Goal: Task Accomplishment & Management: Use online tool/utility

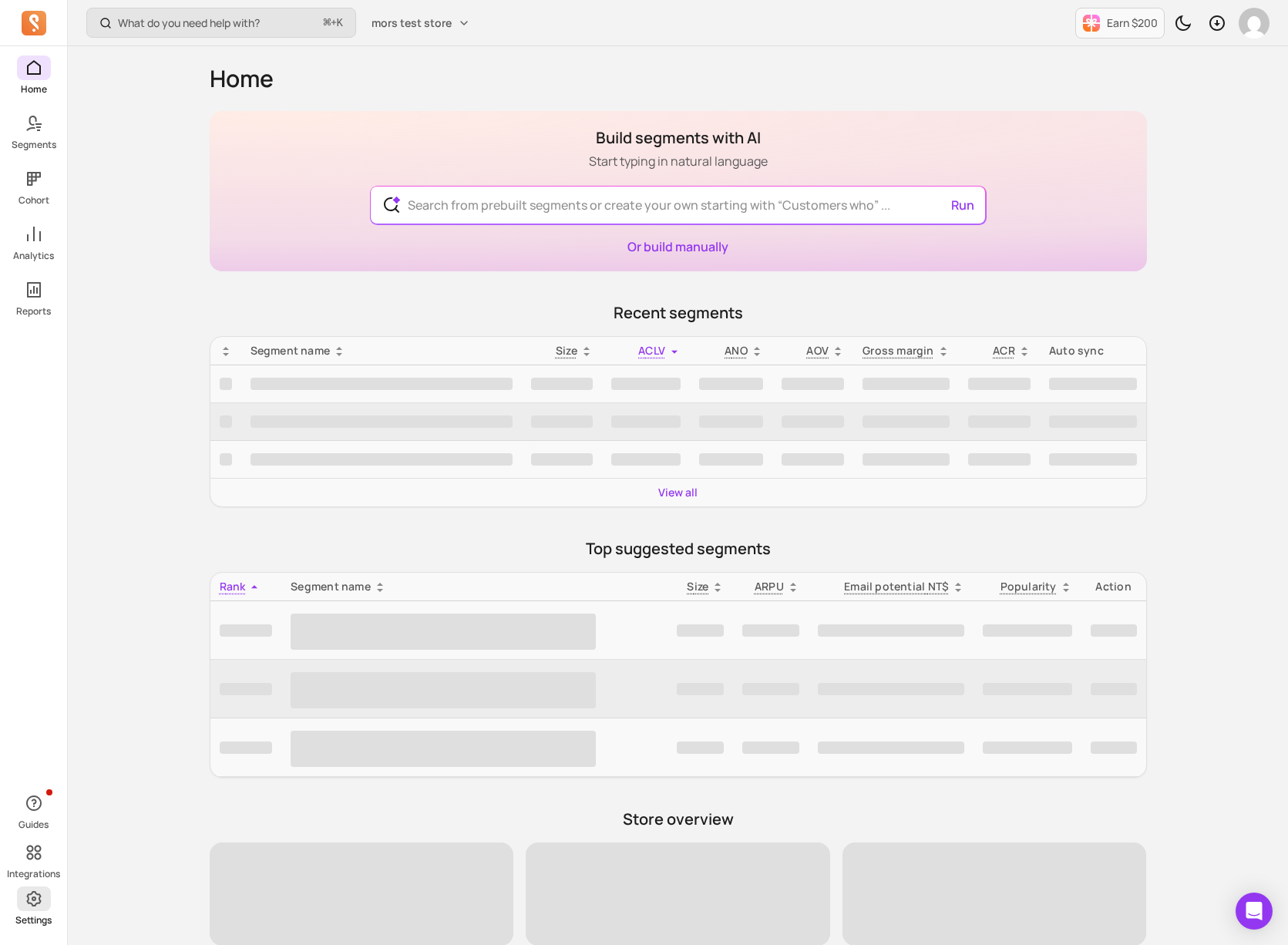
click at [45, 907] on span at bounding box center [34, 899] width 34 height 25
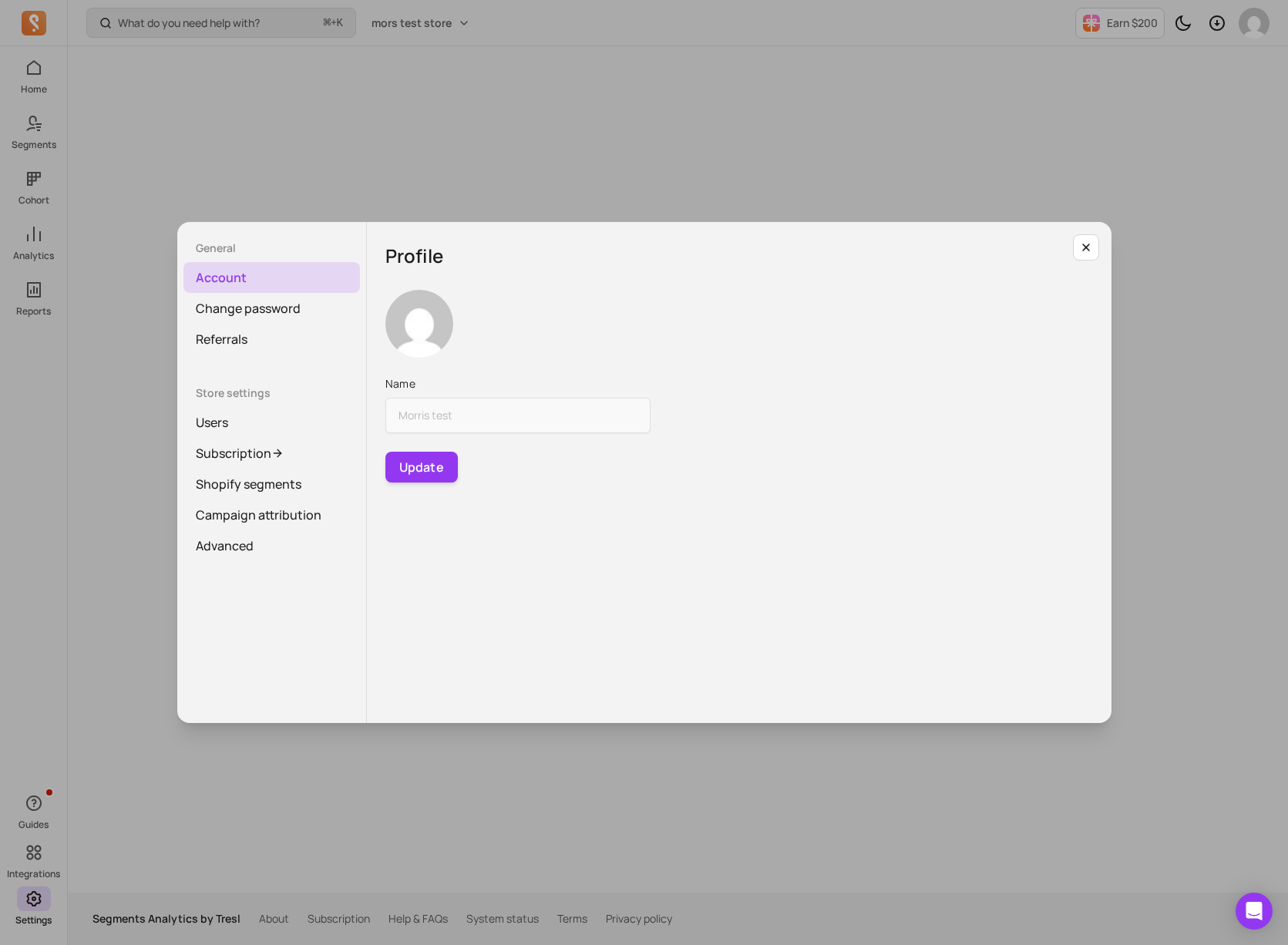
click at [45, 449] on div "General Account Change password Referrals Store settings Users Subscription Sho…" at bounding box center [644, 472] width 1263 height 920
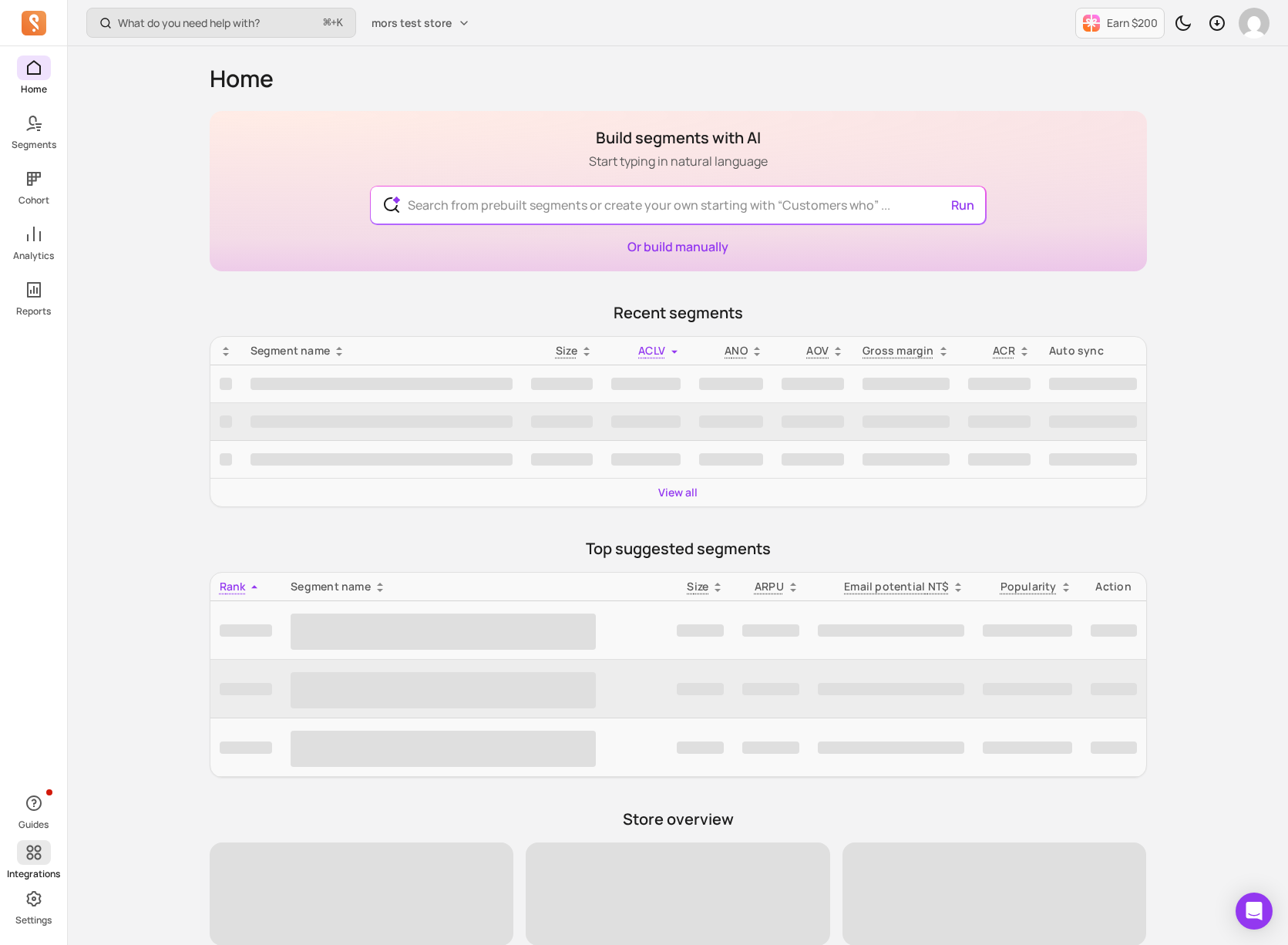
click at [36, 868] on p "Integrations" at bounding box center [33, 875] width 53 height 12
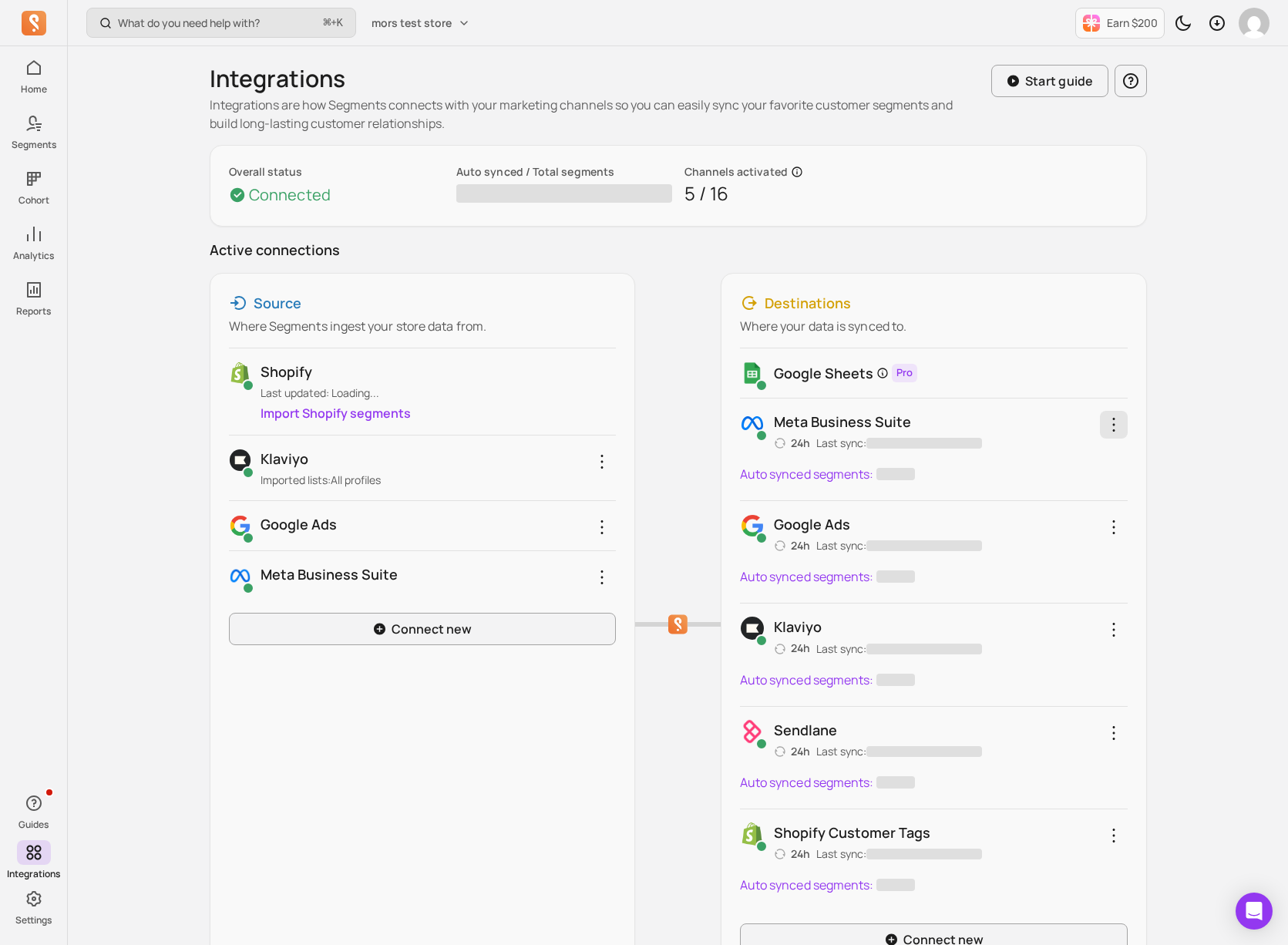
click at [1108, 433] on icon "button" at bounding box center [1114, 425] width 19 height 19
click at [1048, 426] on div "Meta business suite 24h Last sync: ‌ Schedule channel sync Reconnect Remove int…" at bounding box center [933, 431] width 388 height 40
click at [844, 445] on p "Last sync: ‌" at bounding box center [899, 443] width 166 height 15
click at [1114, 418] on icon "button" at bounding box center [1114, 425] width 19 height 19
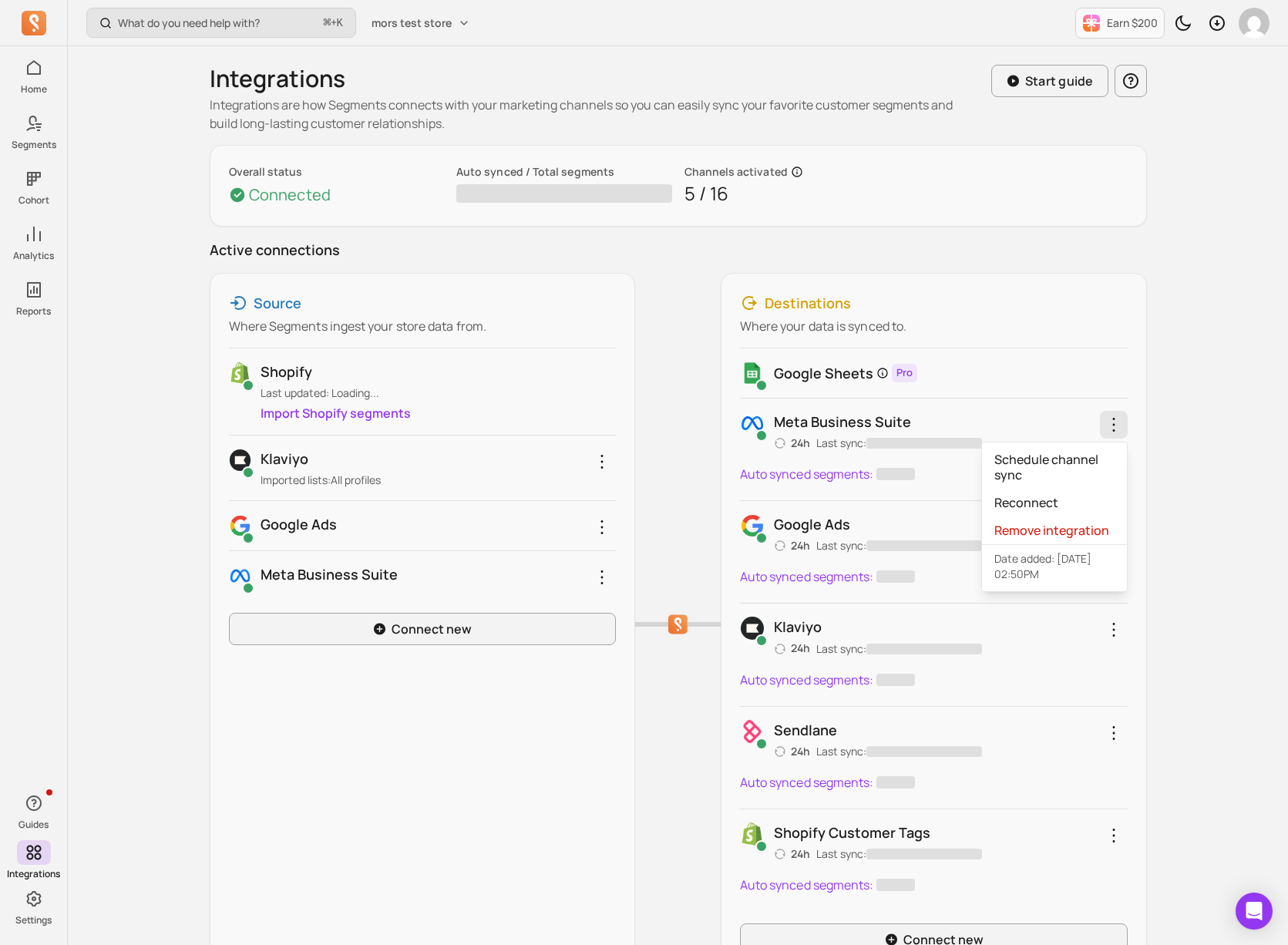
click at [960, 505] on div "Google Sheets Pro Meta business suite 24h Last sync: ‌ Schedule channel sync Re…" at bounding box center [933, 629] width 388 height 563
click at [1114, 427] on icon "button" at bounding box center [1114, 425] width 19 height 19
click at [1047, 517] on button "Remove integration" at bounding box center [1054, 530] width 145 height 28
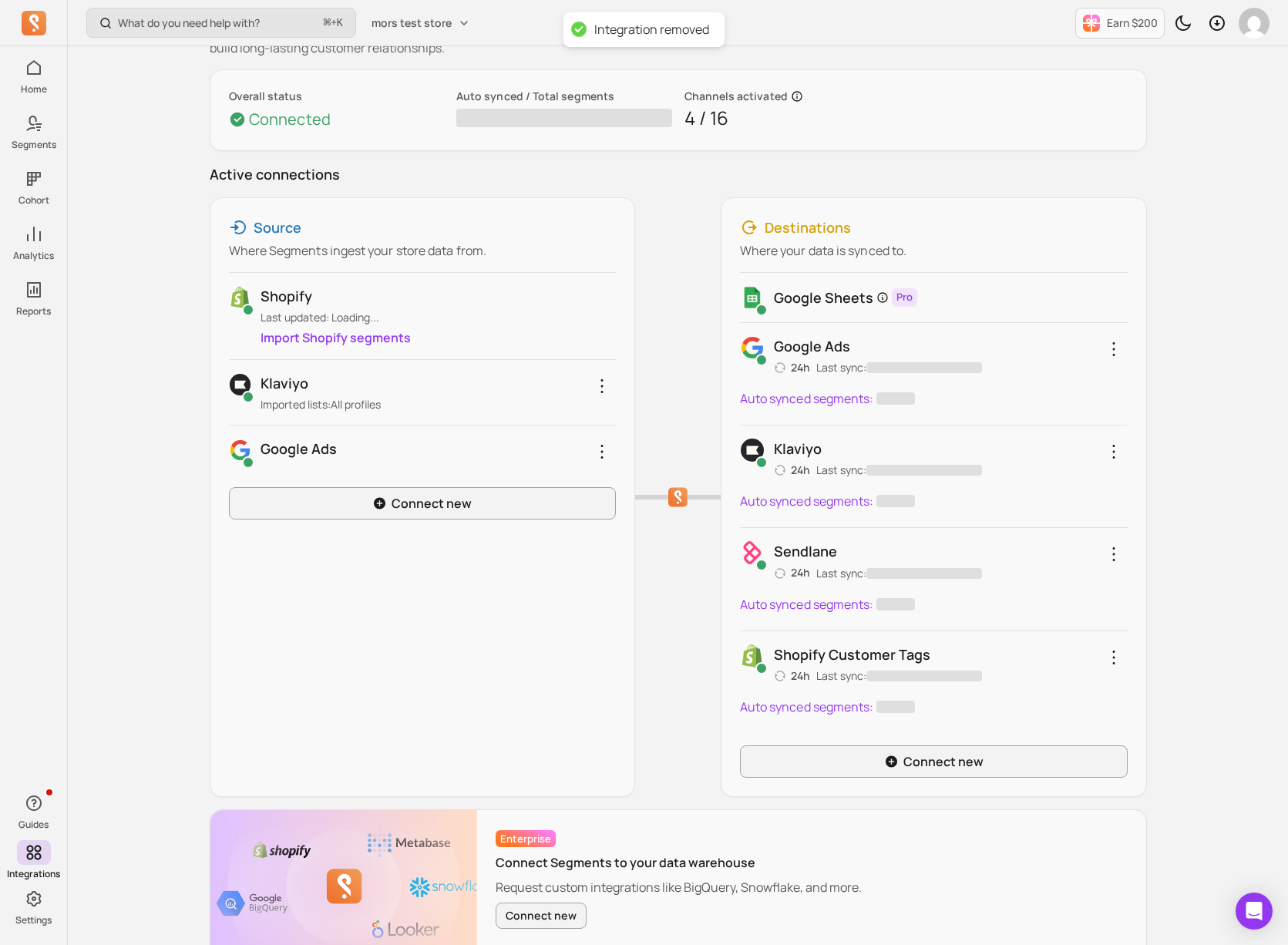
scroll to position [167, 0]
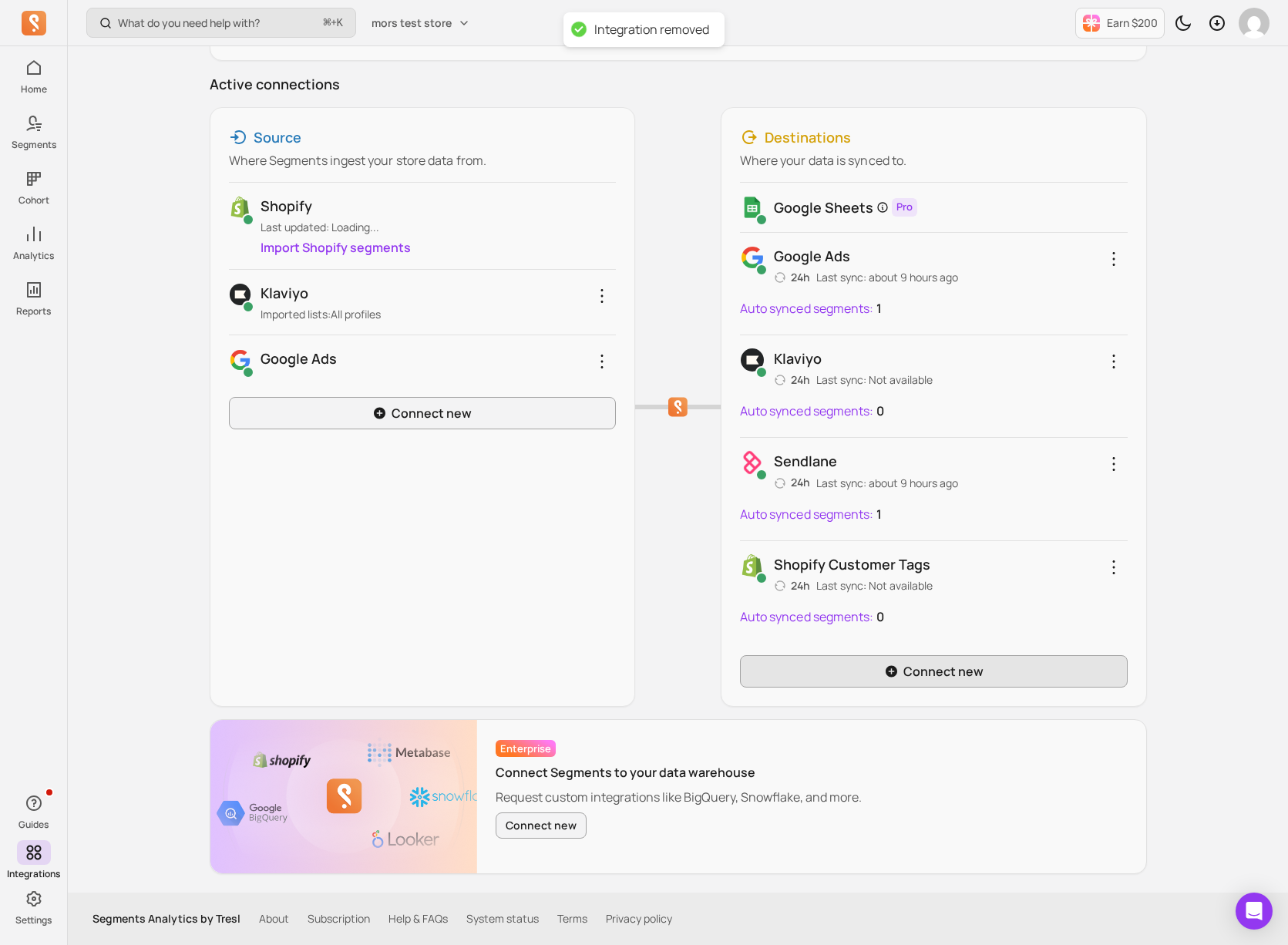
click at [914, 687] on link "Connect new" at bounding box center [933, 672] width 388 height 33
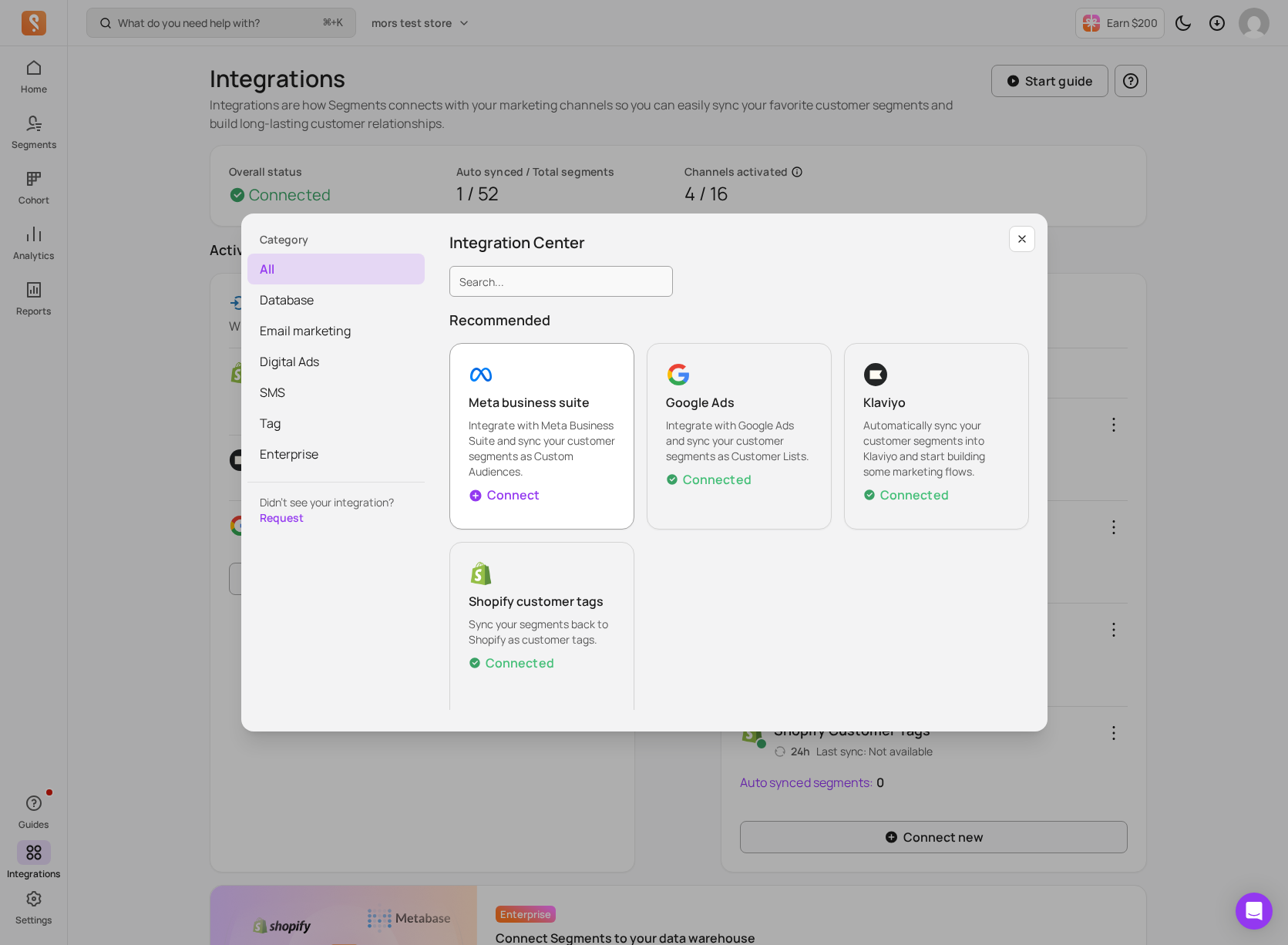
click at [538, 430] on p "Integrate with Meta Business Suite and sync your customer segments as Custom Au…" at bounding box center [542, 449] width 146 height 62
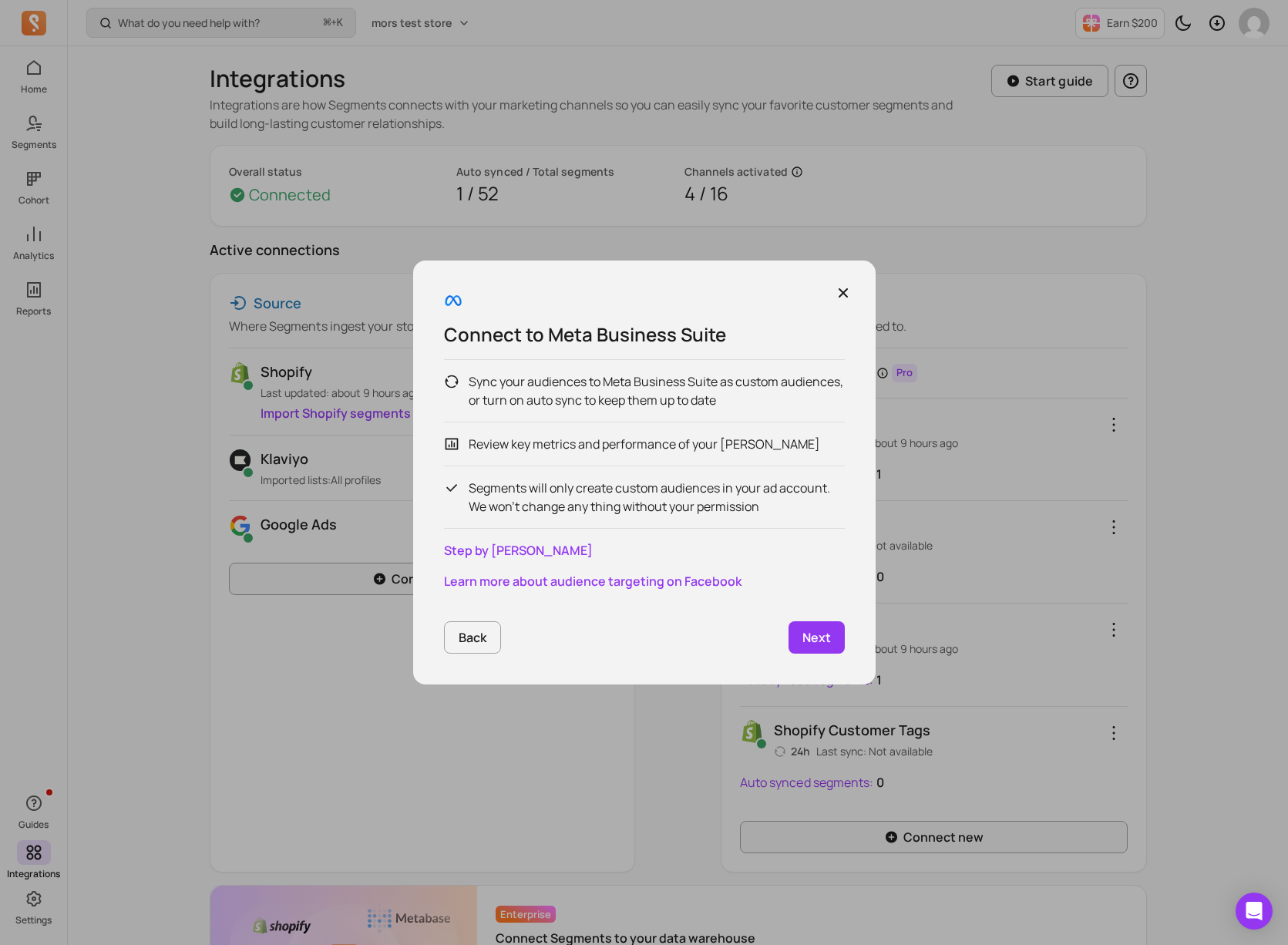
click at [814, 631] on p "Next" at bounding box center [816, 638] width 29 height 19
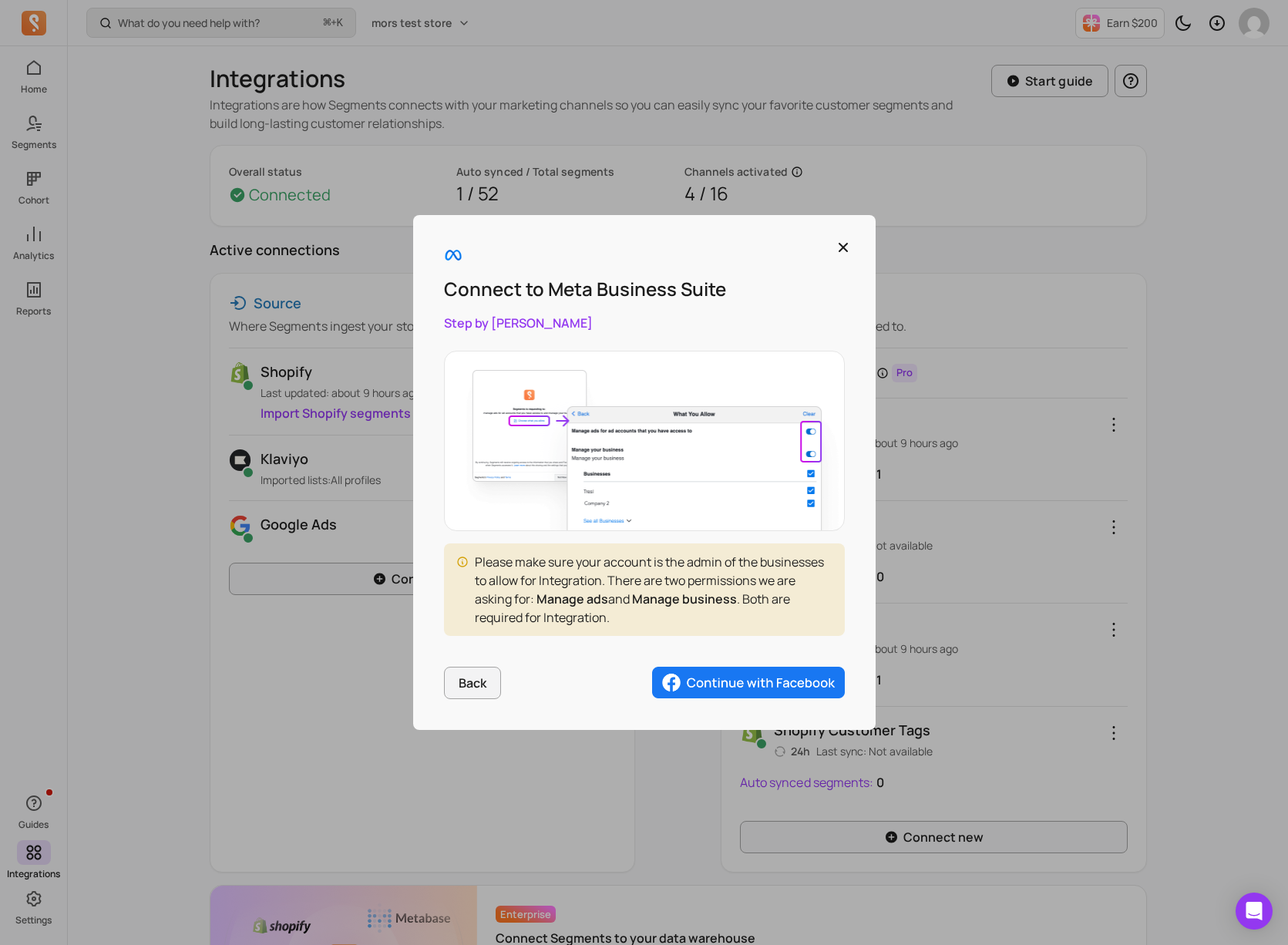
click at [781, 685] on img "button" at bounding box center [748, 683] width 193 height 33
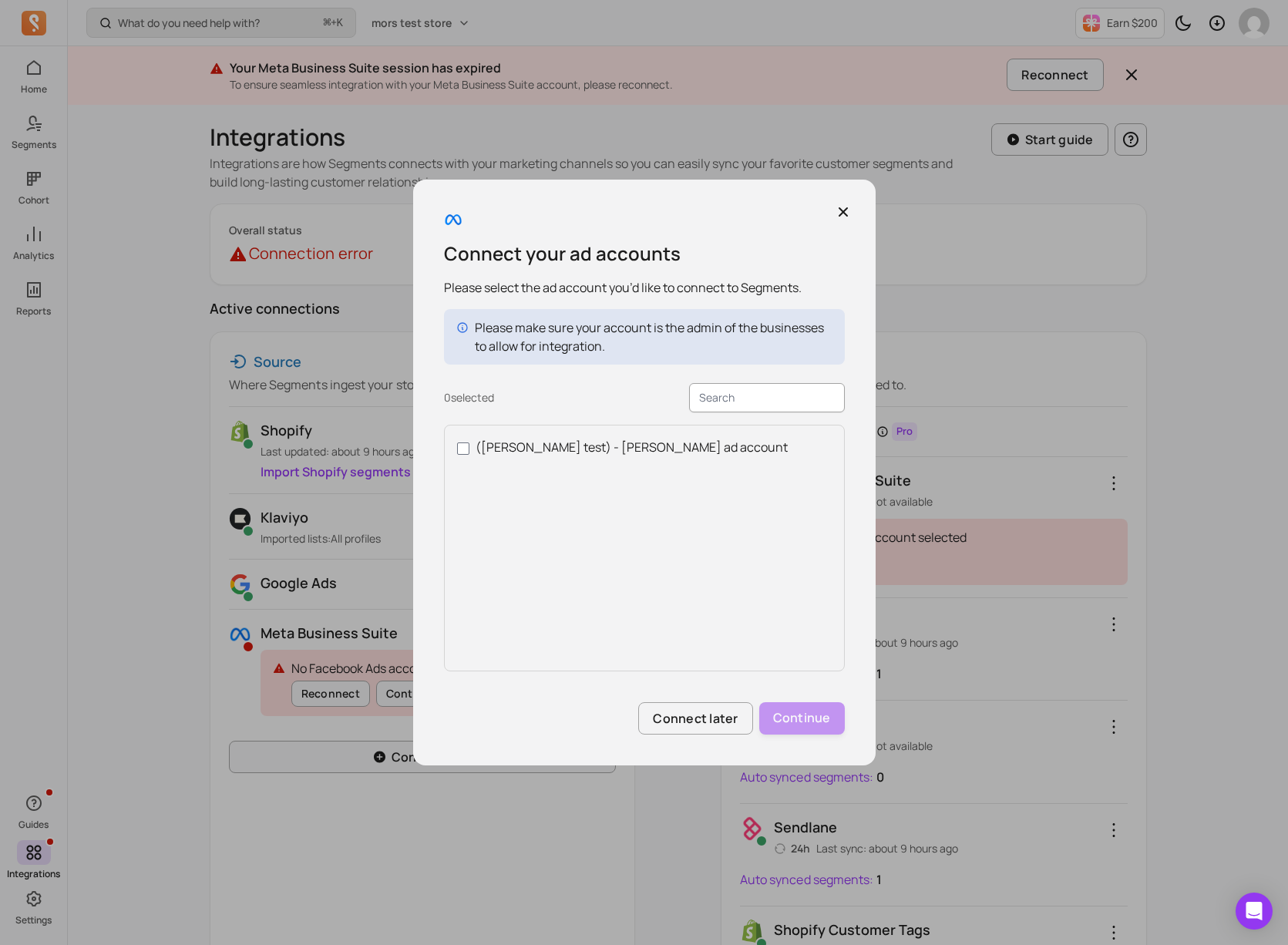
click at [518, 457] on div "([PERSON_NAME] test) - [PERSON_NAME] ad account" at bounding box center [644, 548] width 401 height 247
click at [529, 453] on label "([PERSON_NAME] test) - [PERSON_NAME] ad account" at bounding box center [644, 447] width 374 height 19
click at [470, 453] on input "([PERSON_NAME] test) - [PERSON_NAME] ad account" at bounding box center [463, 449] width 12 height 12
checkbox input "true"
click at [801, 721] on button "Continue" at bounding box center [801, 719] width 86 height 33
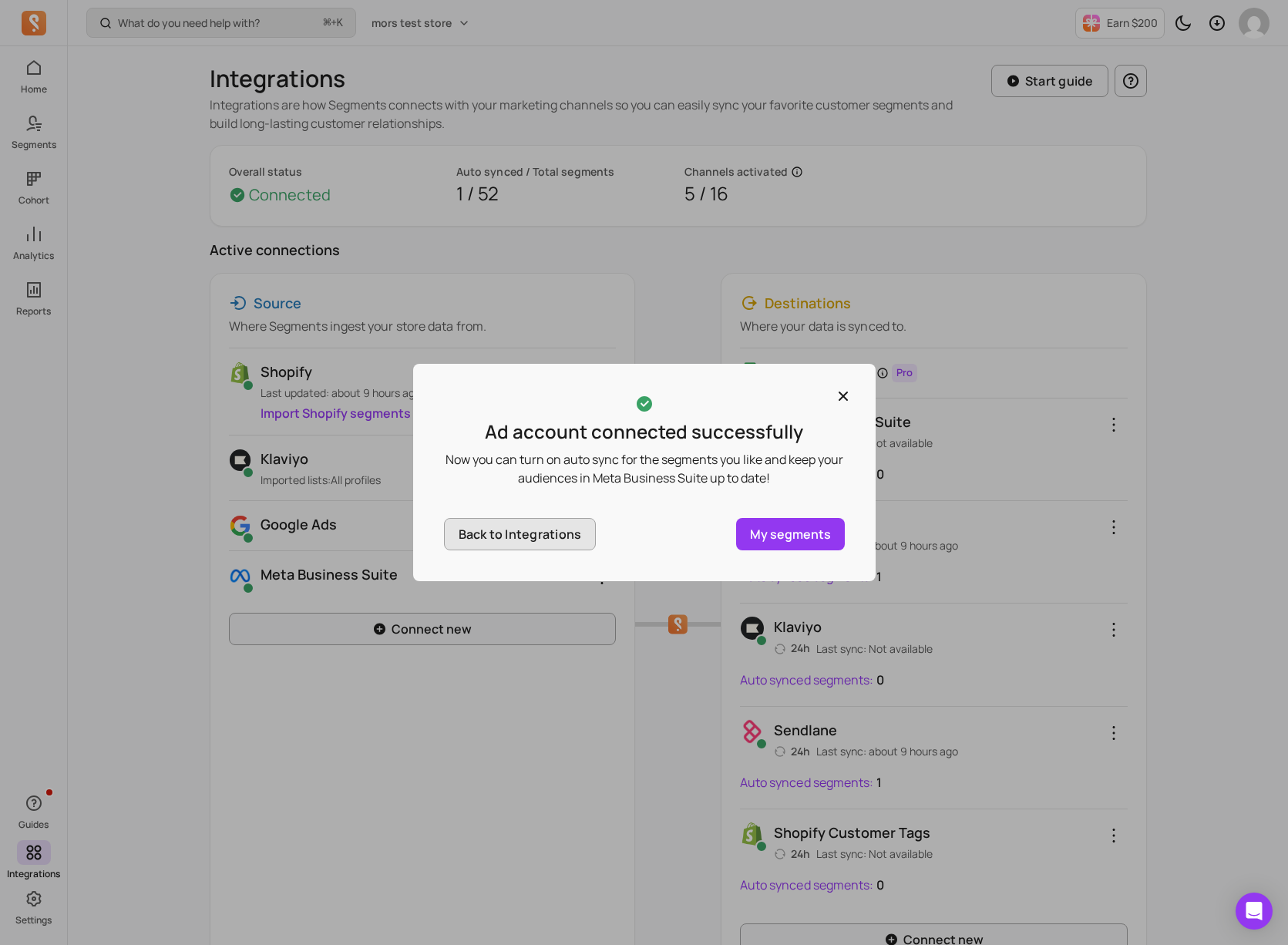
click at [589, 530] on button "Back to Integrations" at bounding box center [520, 534] width 152 height 33
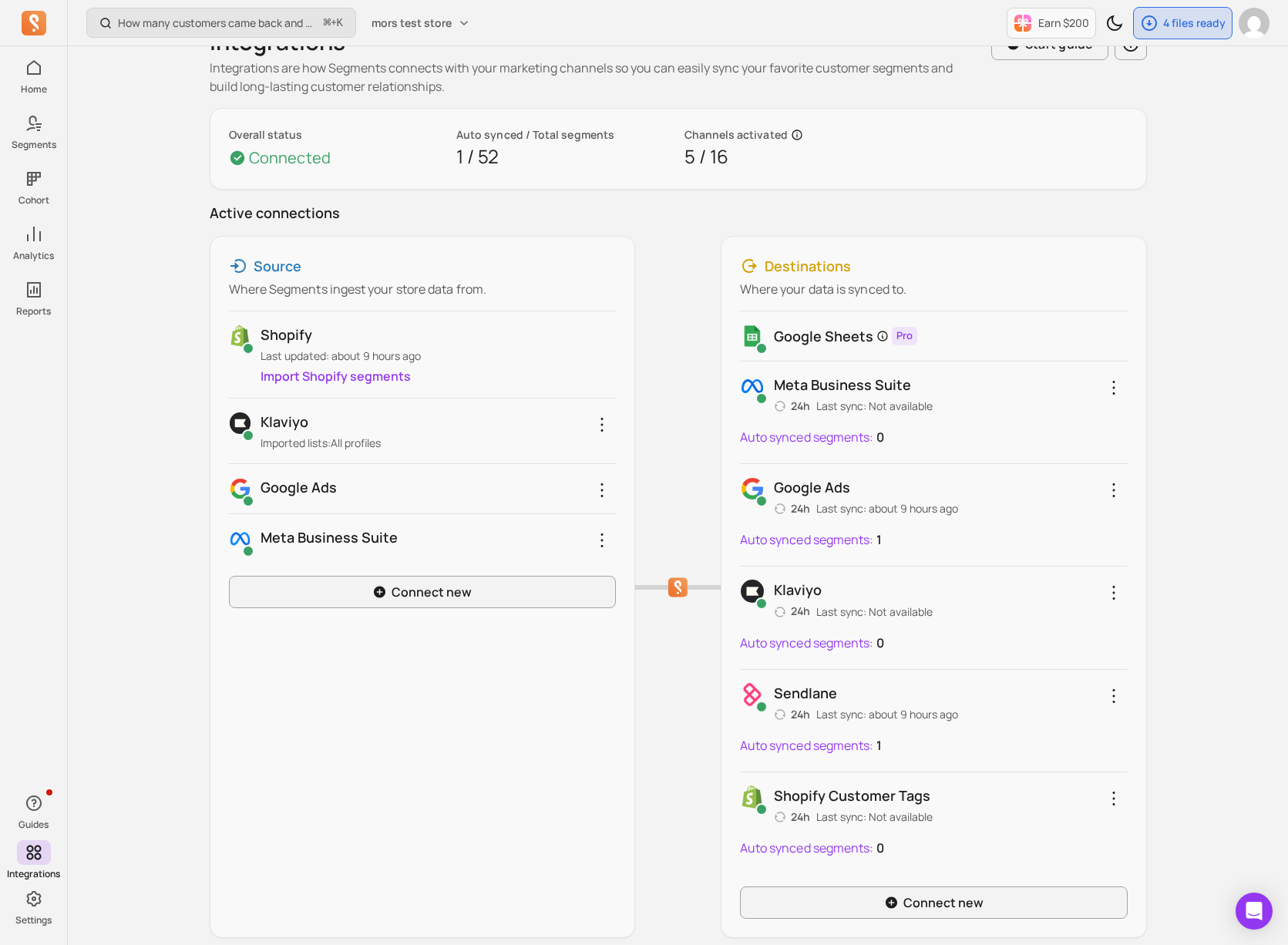
scroll to position [42, 0]
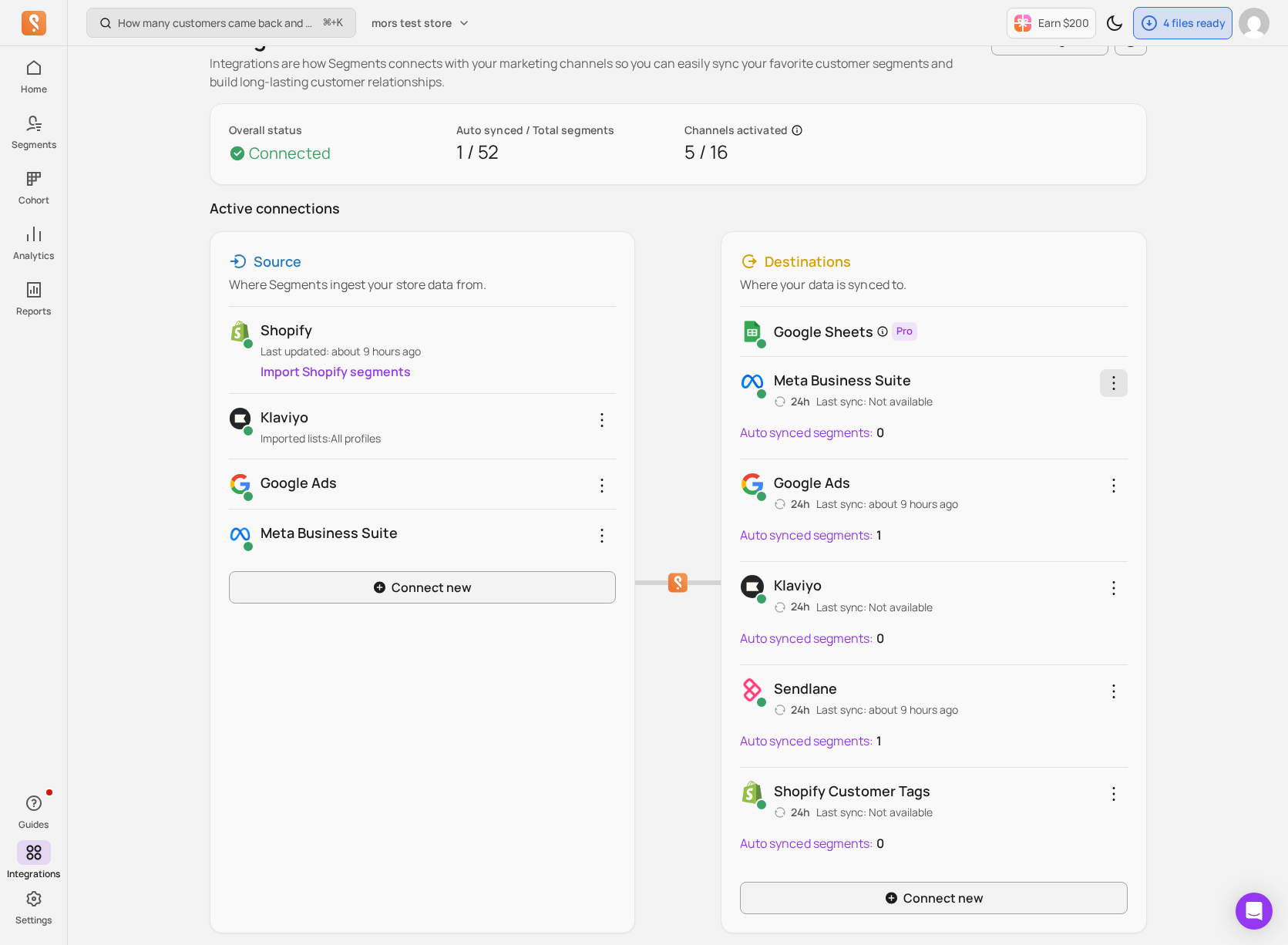
click at [1112, 392] on icon "button" at bounding box center [1114, 383] width 19 height 19
click at [1051, 454] on link "Reconnect" at bounding box center [1054, 461] width 145 height 28
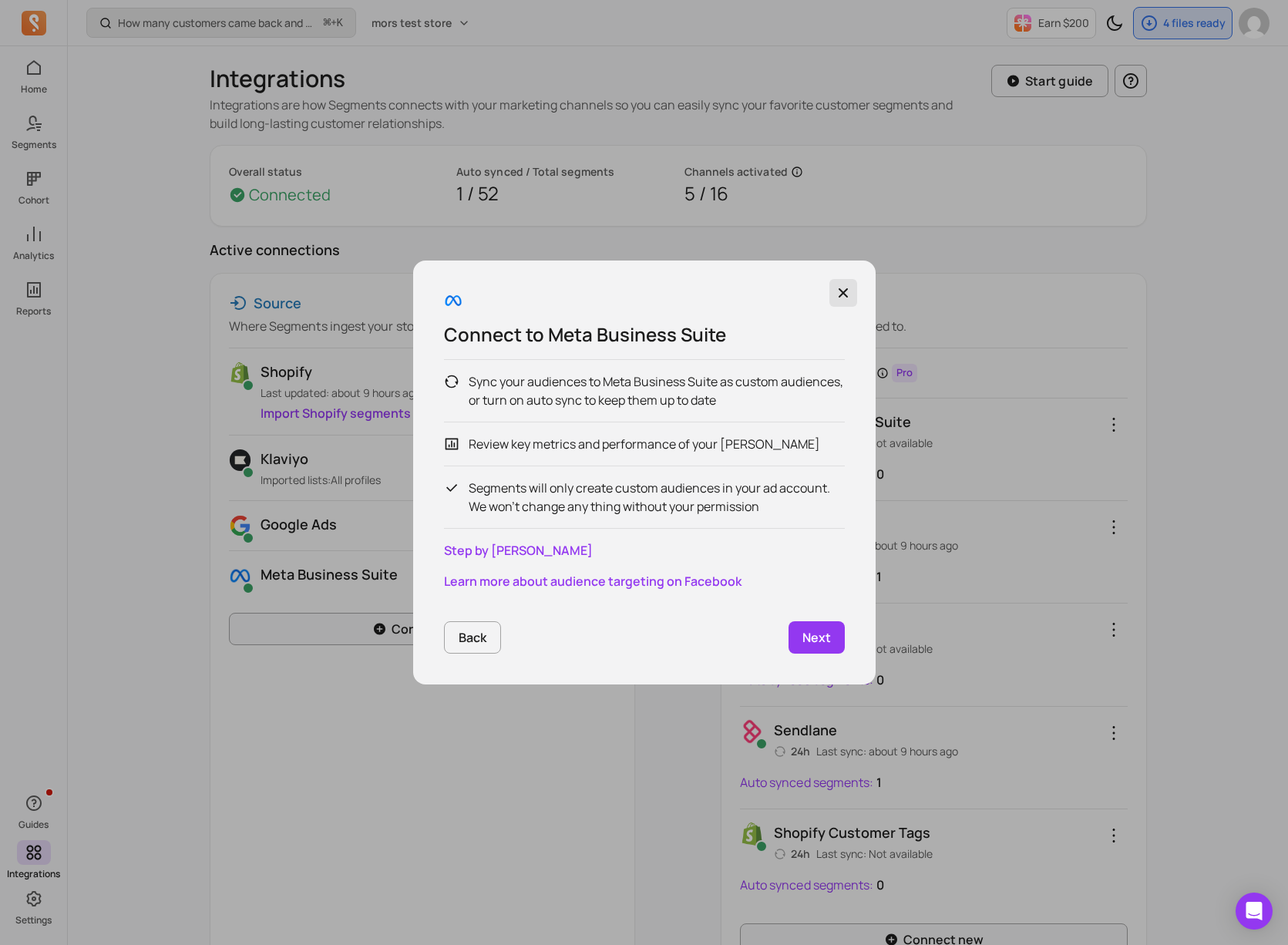
click at [837, 293] on icon "button" at bounding box center [843, 293] width 15 height 15
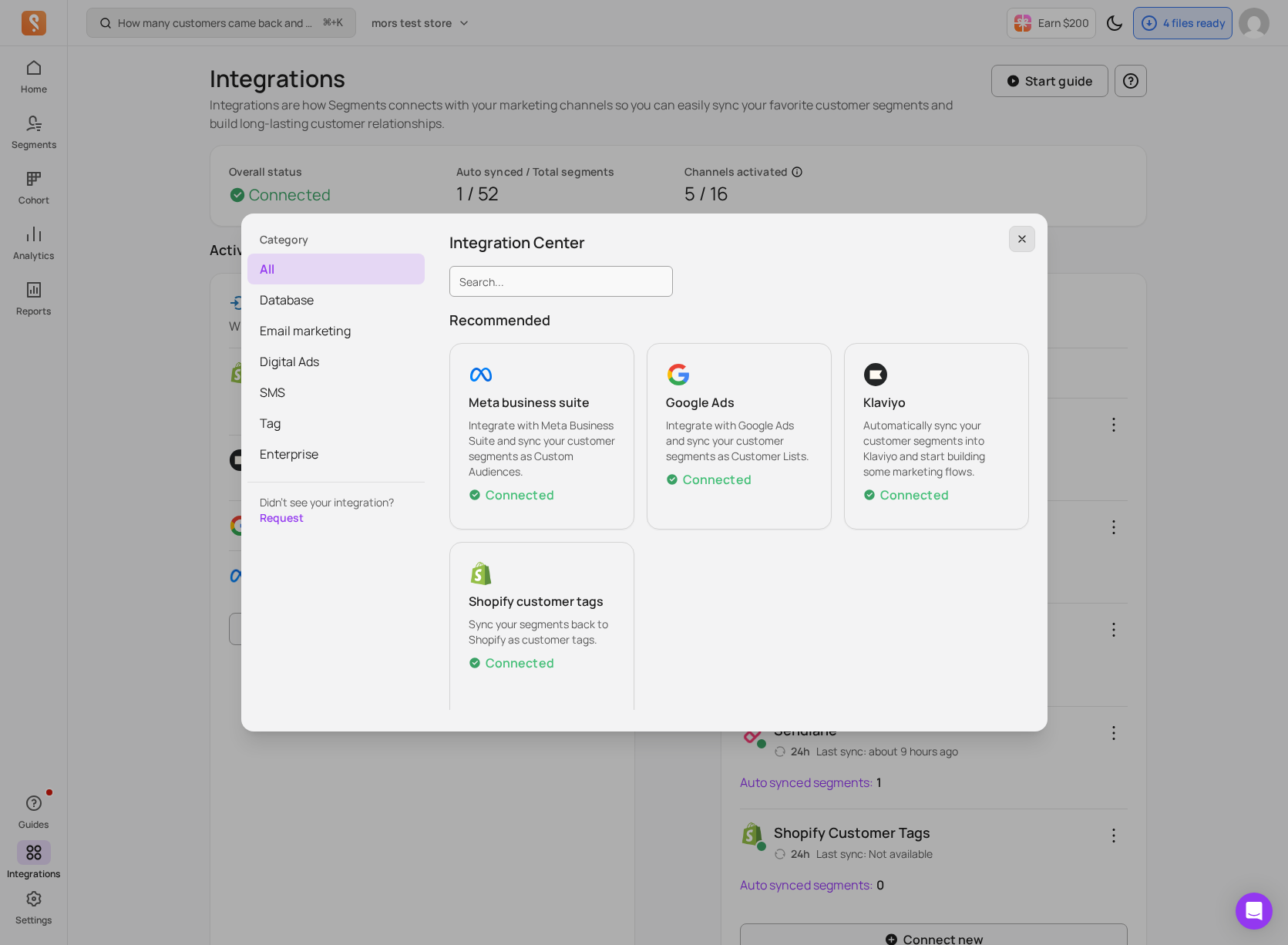
click at [1019, 236] on icon "button" at bounding box center [1022, 239] width 6 height 6
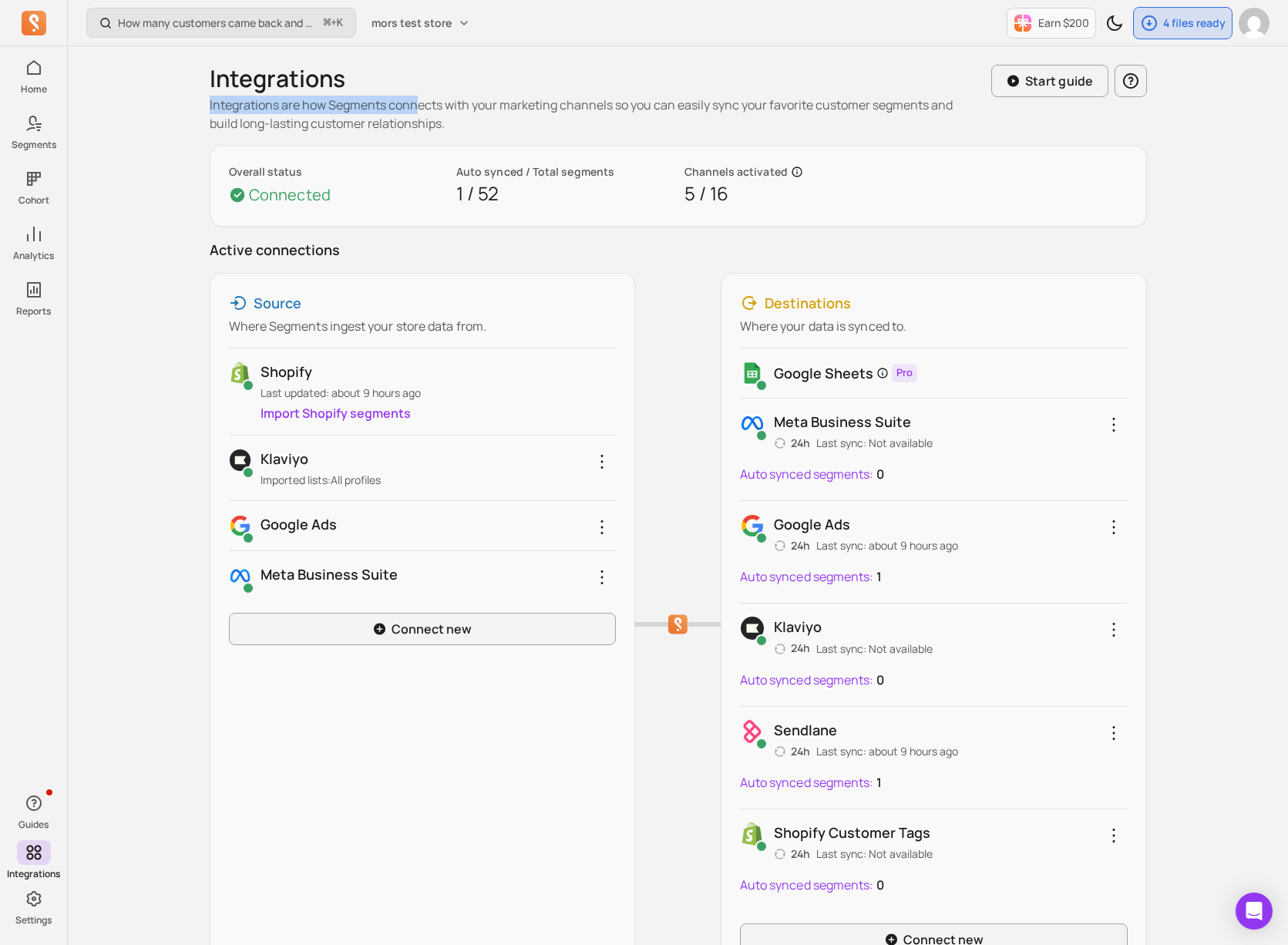
drag, startPoint x: 423, startPoint y: 76, endPoint x: 416, endPoint y: 104, distance: 28.9
click at [416, 104] on div "Integrations Integrations are how Segments connects with your marketing channel…" at bounding box center [594, 99] width 769 height 68
drag, startPoint x: 416, startPoint y: 104, endPoint x: 408, endPoint y: 53, distance: 51.6
click at [417, 101] on p "Integrations are how Segments connects with your marketing channels so you can …" at bounding box center [594, 115] width 769 height 37
